Goal: Task Accomplishment & Management: Manage account settings

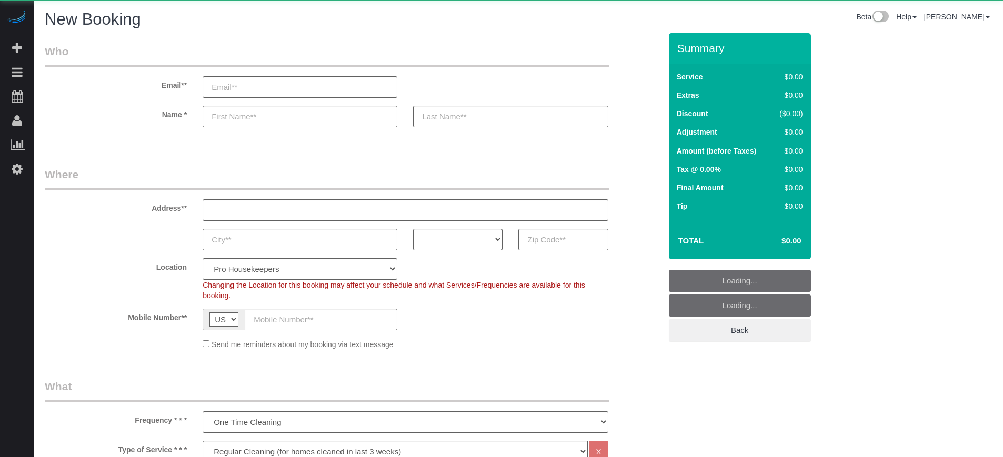
select select "4"
select select "number:9"
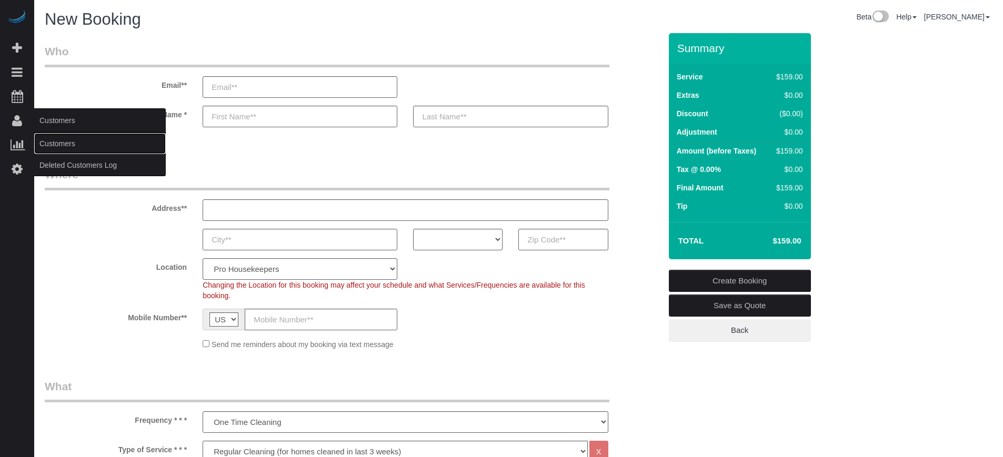
click at [72, 142] on link "Customers" at bounding box center [100, 143] width 132 height 21
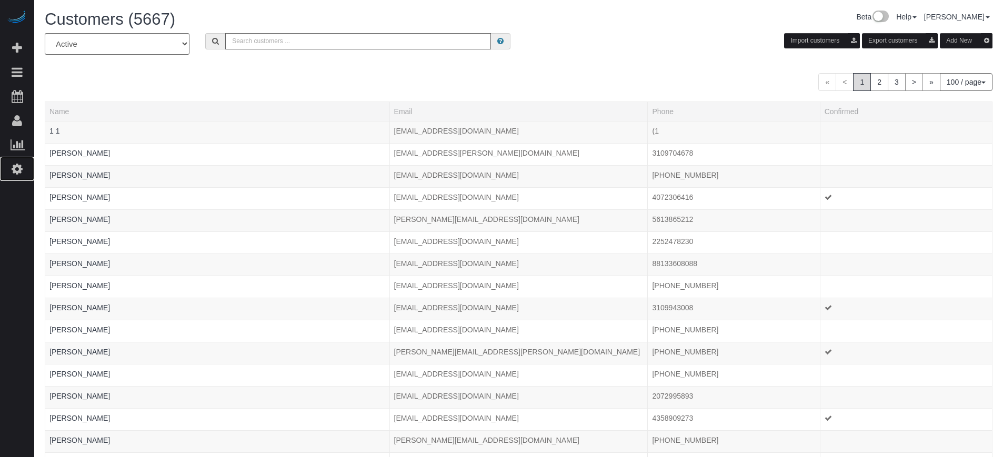
click at [19, 164] on icon at bounding box center [17, 169] width 11 height 13
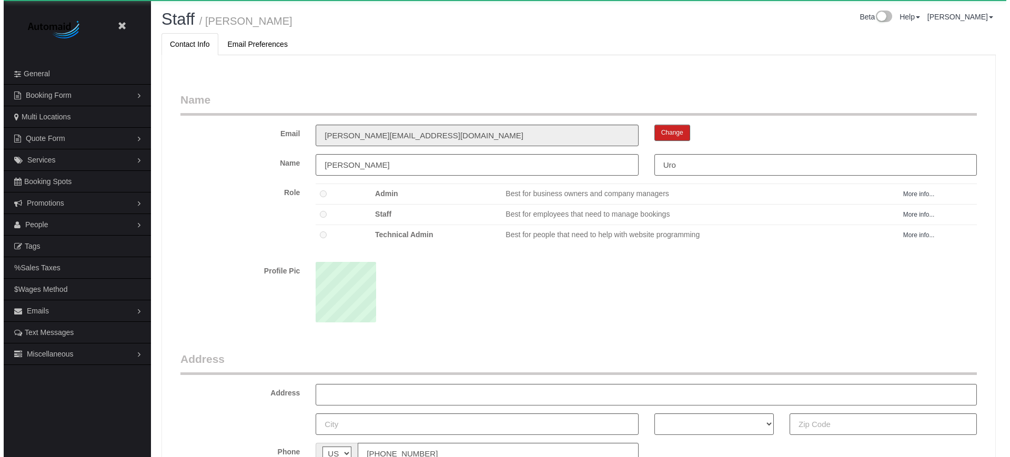
scroll to position [685, 1003]
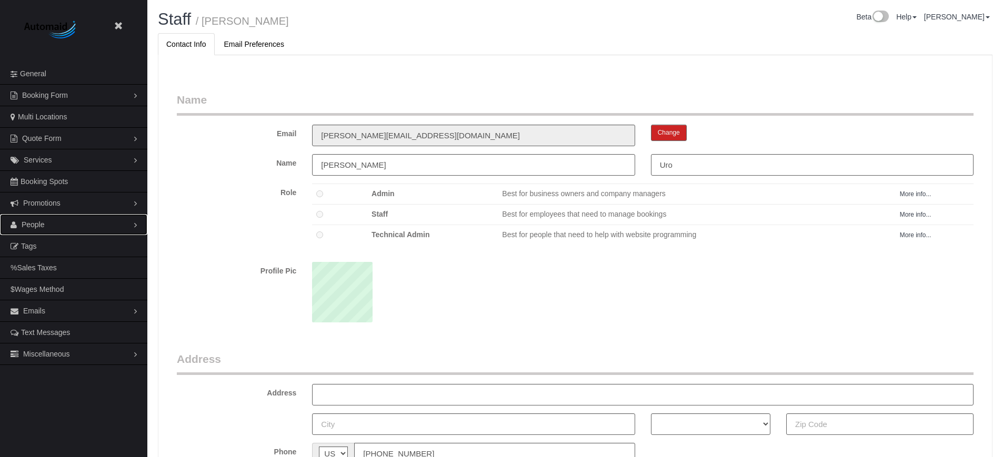
click at [29, 226] on span "People" at bounding box center [33, 225] width 23 height 8
click at [36, 246] on link "Teams" at bounding box center [73, 246] width 147 height 21
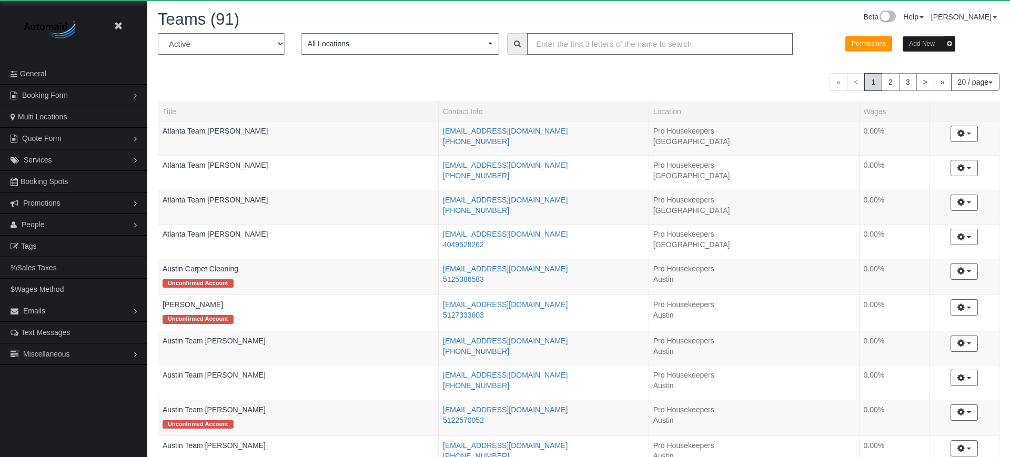
scroll to position [893, 1003]
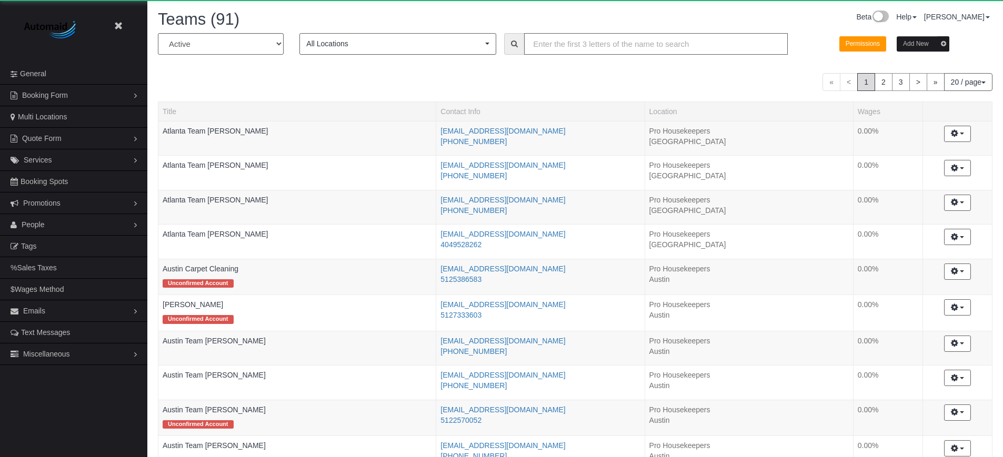
click at [584, 41] on input "text" at bounding box center [656, 44] width 264 height 22
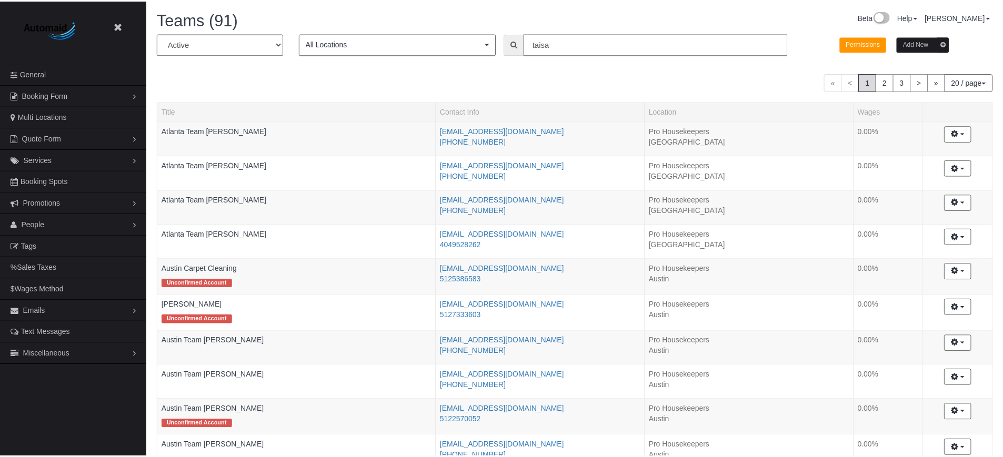
scroll to position [52396, 51617]
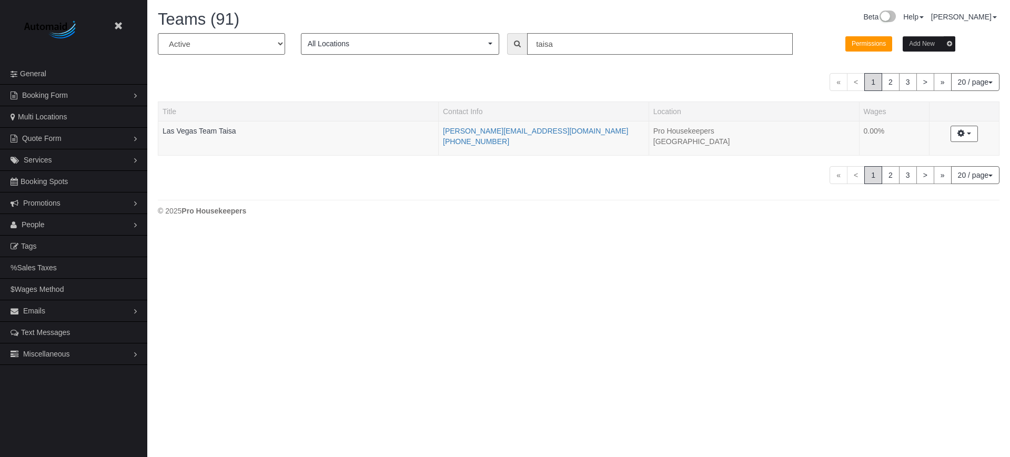
type input "taisa"
click at [205, 127] on link "Las Vegas Team Taisa" at bounding box center [200, 131] width 74 height 8
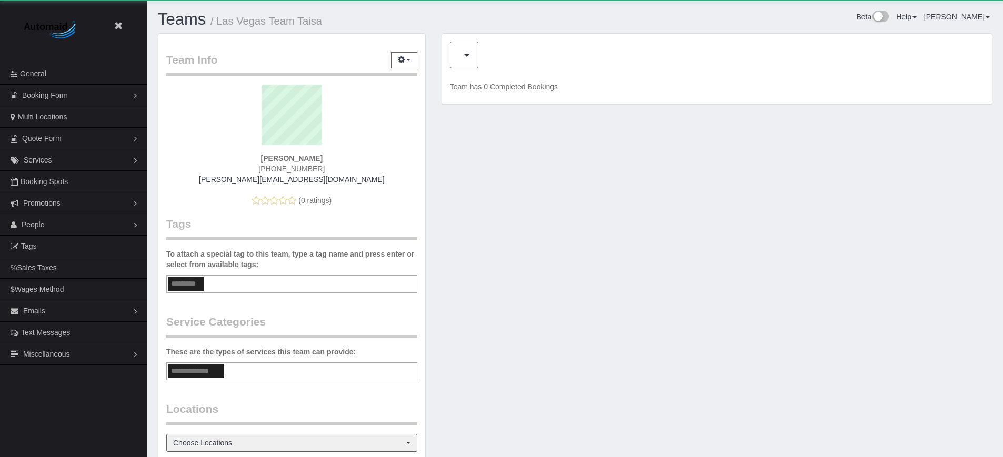
scroll to position [667, 1003]
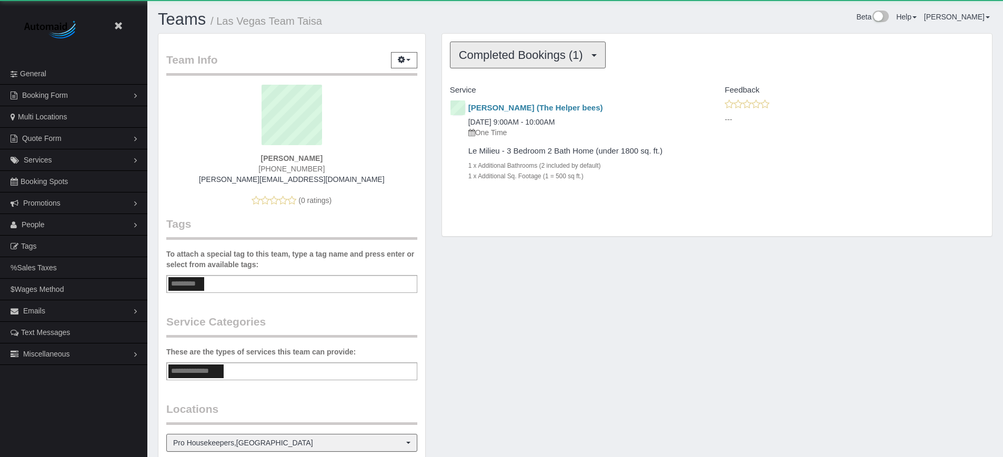
click at [530, 44] on button "Completed Bookings (1)" at bounding box center [528, 55] width 156 height 27
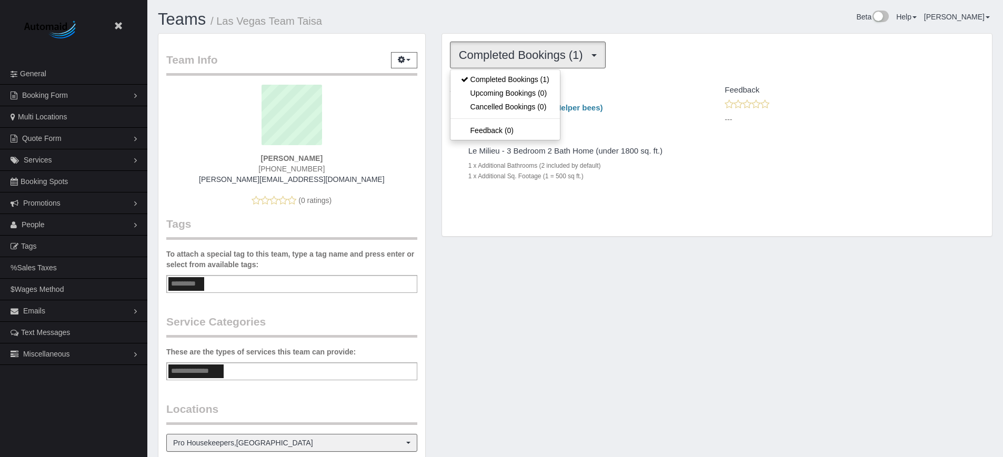
click at [529, 27] on h1 "Teams / Las Vegas Team Taisa" at bounding box center [362, 20] width 409 height 18
